Goal: Navigation & Orientation: Find specific page/section

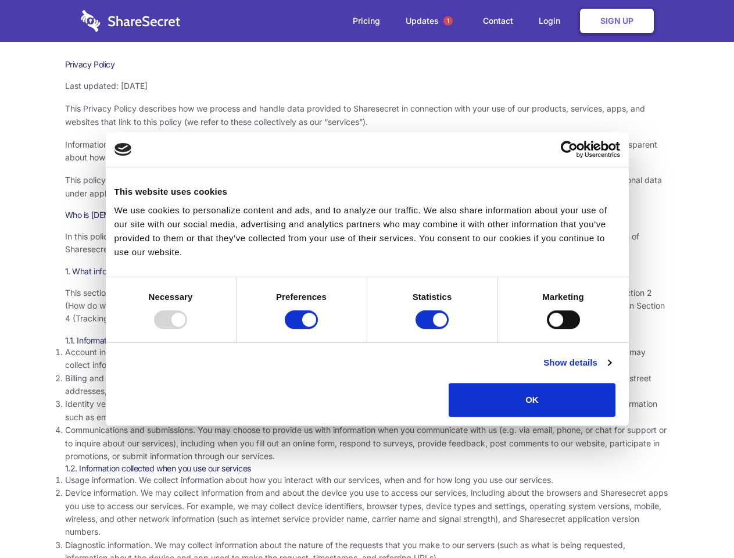
click at [187, 329] on div at bounding box center [170, 319] width 33 height 19
click at [318, 329] on input "Preferences" at bounding box center [301, 319] width 33 height 19
checkbox input "false"
click at [434, 329] on input "Statistics" at bounding box center [432, 319] width 33 height 19
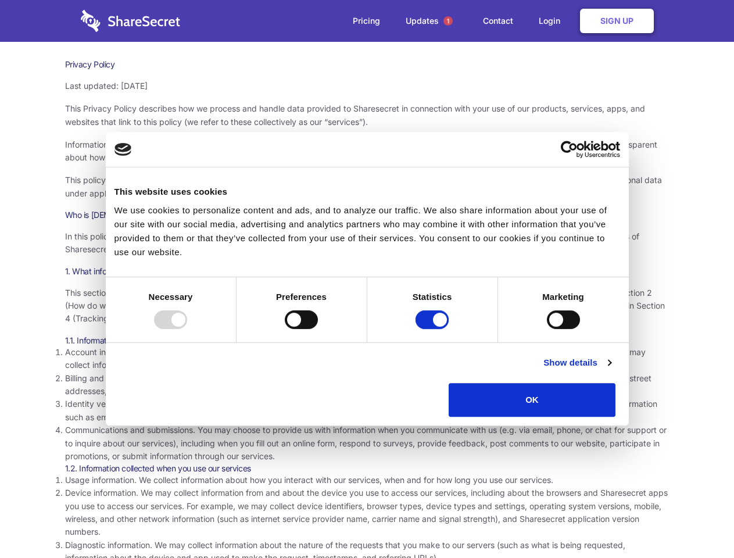
checkbox input "false"
click at [547, 329] on input "Marketing" at bounding box center [563, 319] width 33 height 19
checkbox input "true"
click at [611, 370] on link "Show details" at bounding box center [576, 363] width 67 height 14
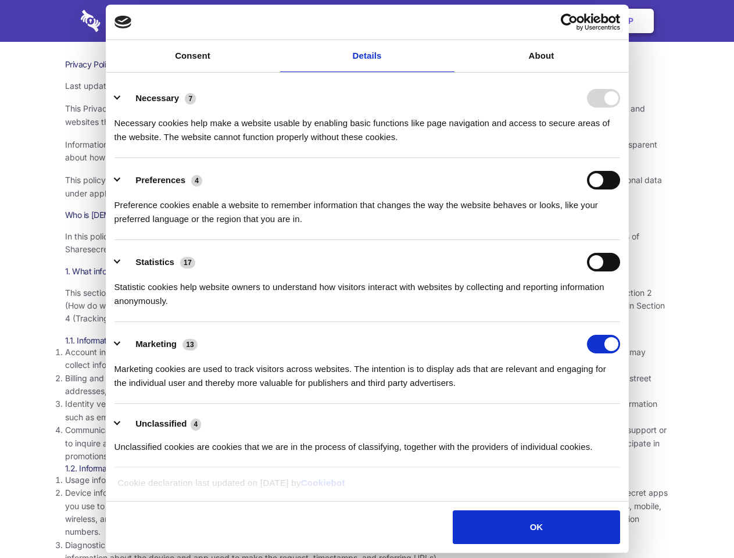
click at [620, 158] on li "Necessary 7 Necessary cookies help make a website usable by enabling basic func…" at bounding box center [367, 117] width 506 height 82
click at [447, 21] on span "1" at bounding box center [447, 20] width 9 height 9
